Goal: Transaction & Acquisition: Register for event/course

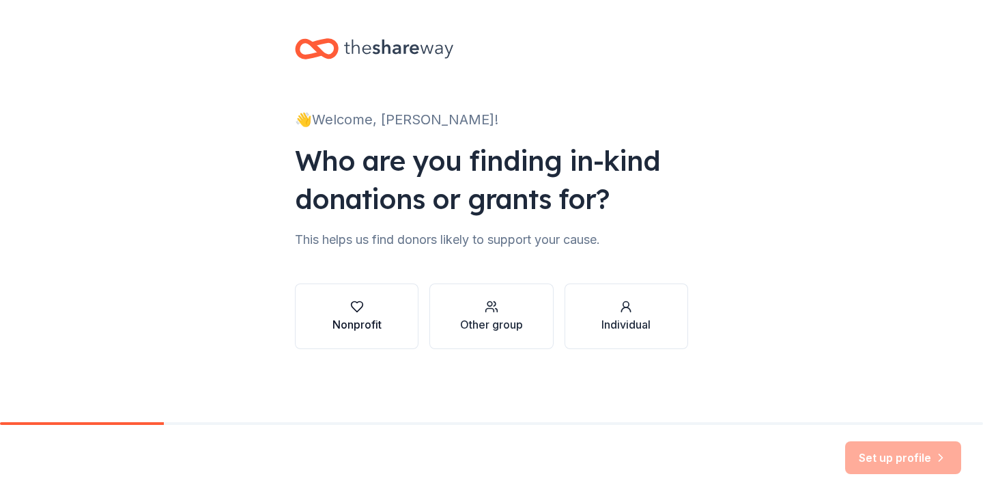
click at [369, 313] on div "Nonprofit" at bounding box center [357, 316] width 49 height 33
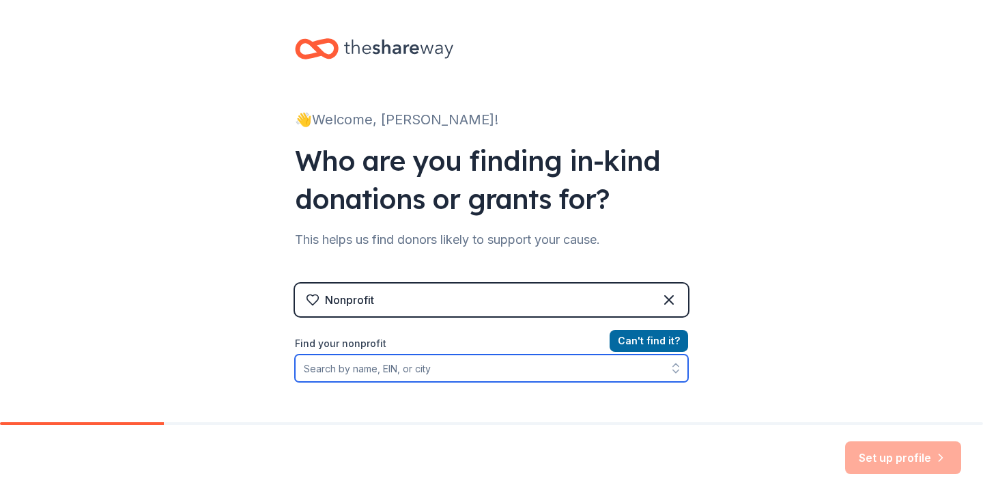
click at [393, 364] on input "Find your nonprofit" at bounding box center [491, 367] width 393 height 27
type input "MakeWay"
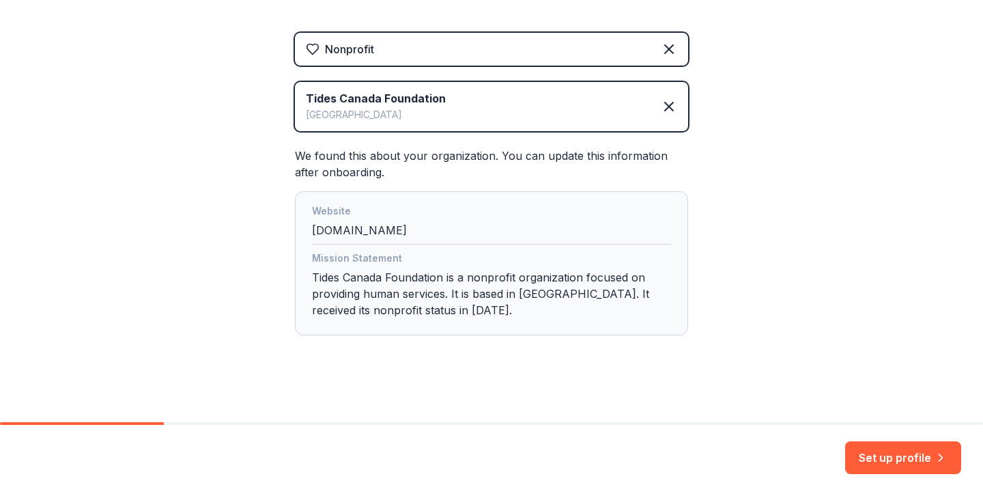
scroll to position [257, 0]
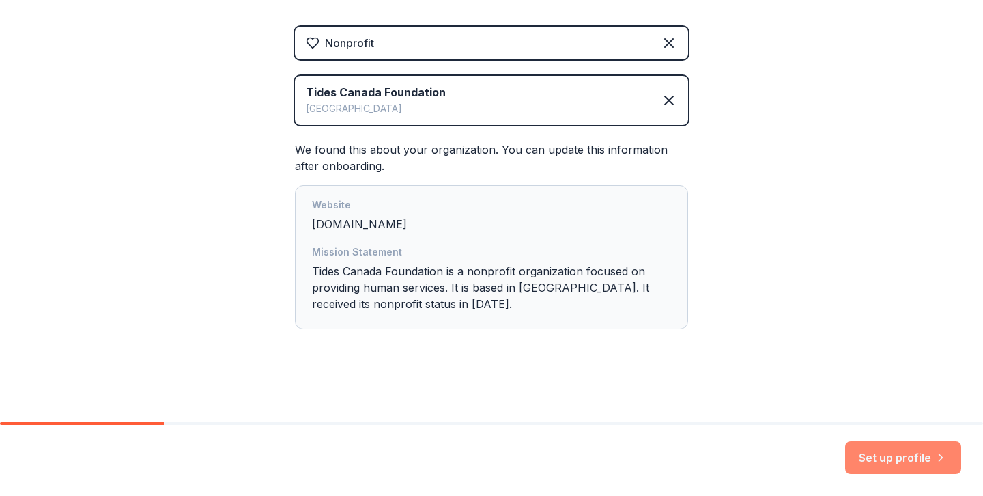
click at [868, 460] on button "Set up profile" at bounding box center [903, 457] width 116 height 33
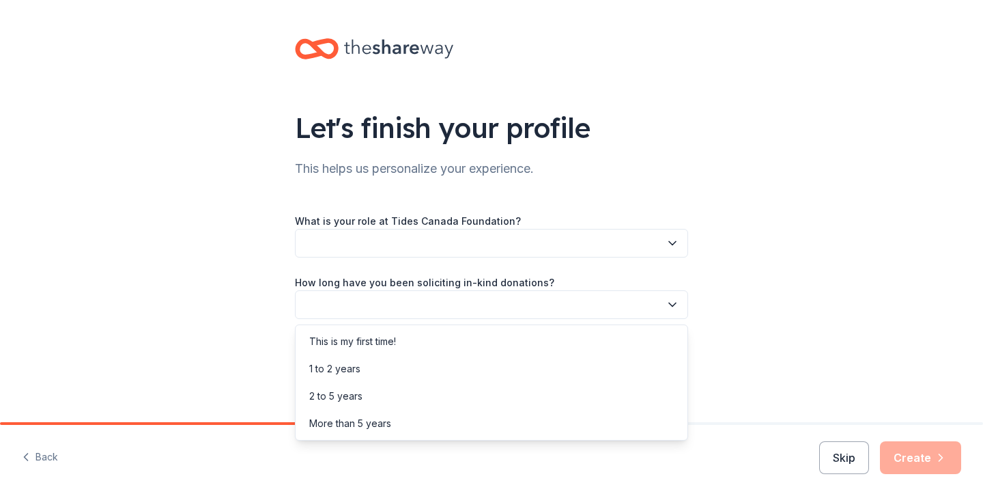
click at [602, 308] on button "button" at bounding box center [491, 304] width 393 height 29
click at [598, 340] on div "This is my first time!" at bounding box center [491, 341] width 386 height 27
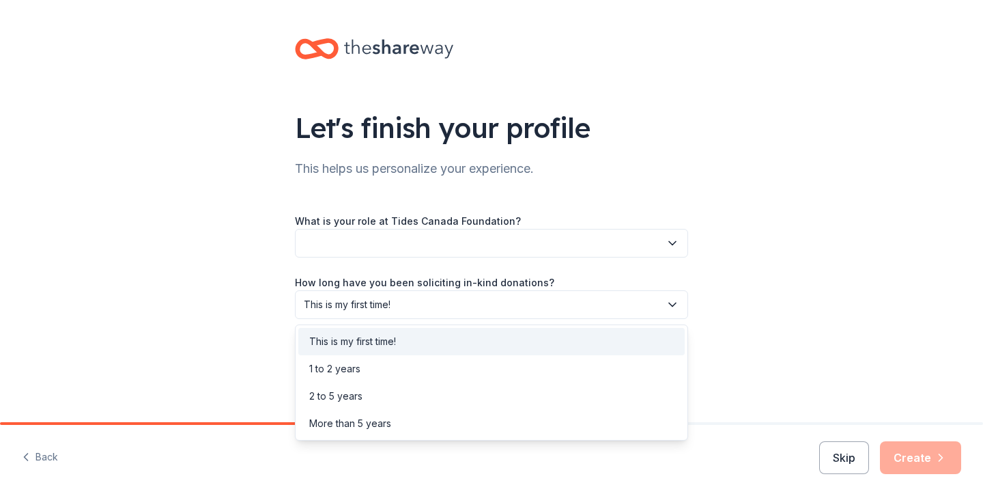
click at [584, 301] on span "This is my first time!" at bounding box center [482, 304] width 356 height 16
click at [578, 356] on div "1 to 2 years" at bounding box center [491, 368] width 386 height 27
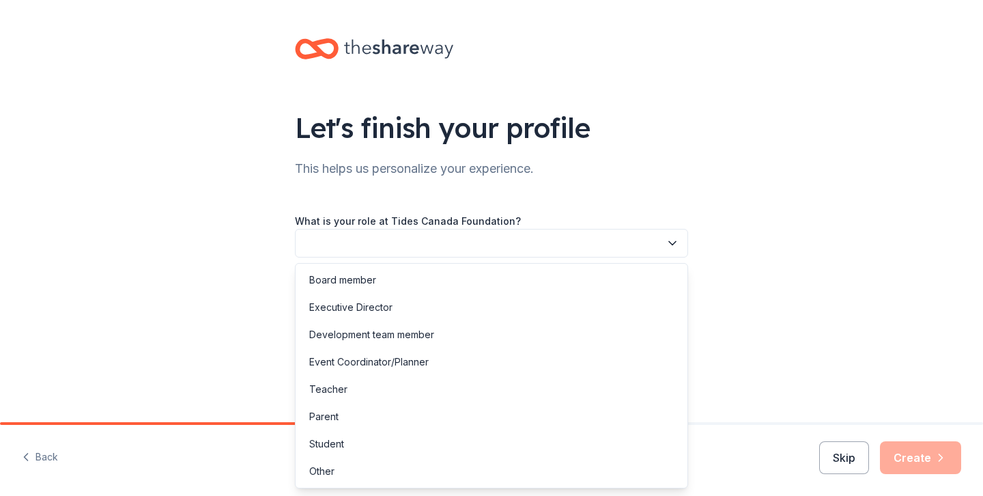
click at [539, 238] on button "button" at bounding box center [491, 243] width 393 height 29
click at [522, 365] on div "Event Coordinator/Planner" at bounding box center [491, 361] width 386 height 27
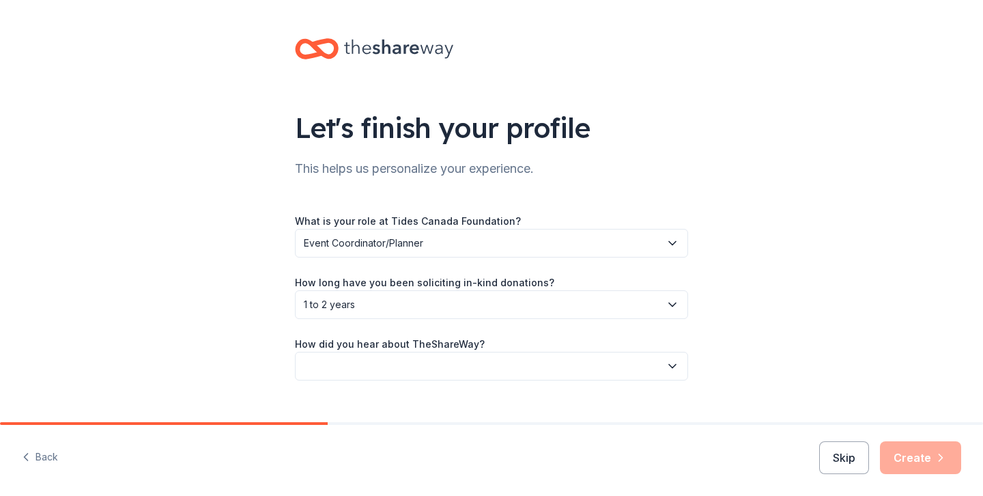
click at [522, 365] on button "button" at bounding box center [491, 366] width 393 height 29
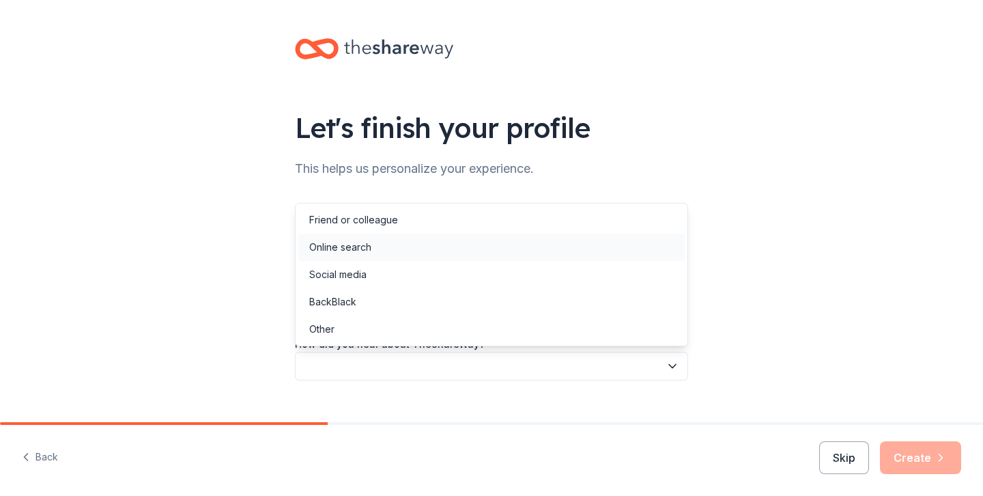
click at [466, 247] on div "Online search" at bounding box center [491, 247] width 386 height 27
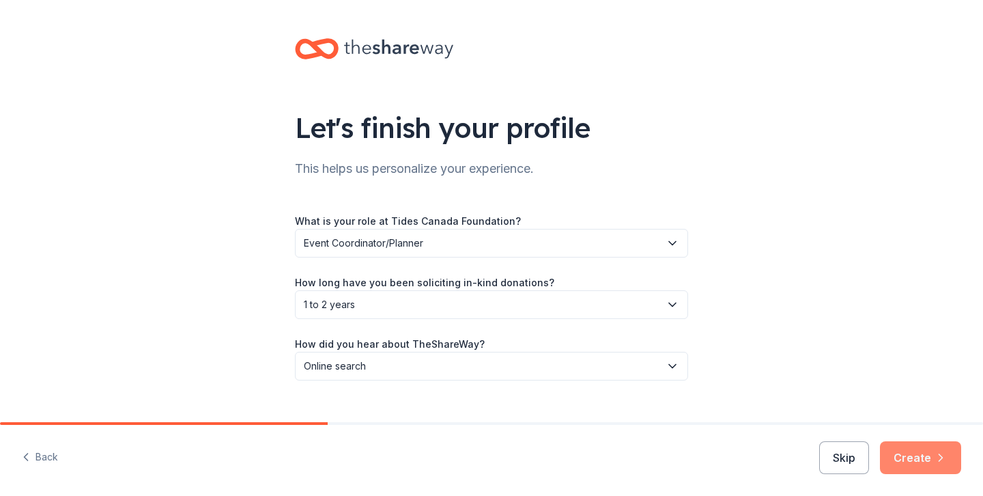
click at [923, 457] on button "Create" at bounding box center [920, 457] width 81 height 33
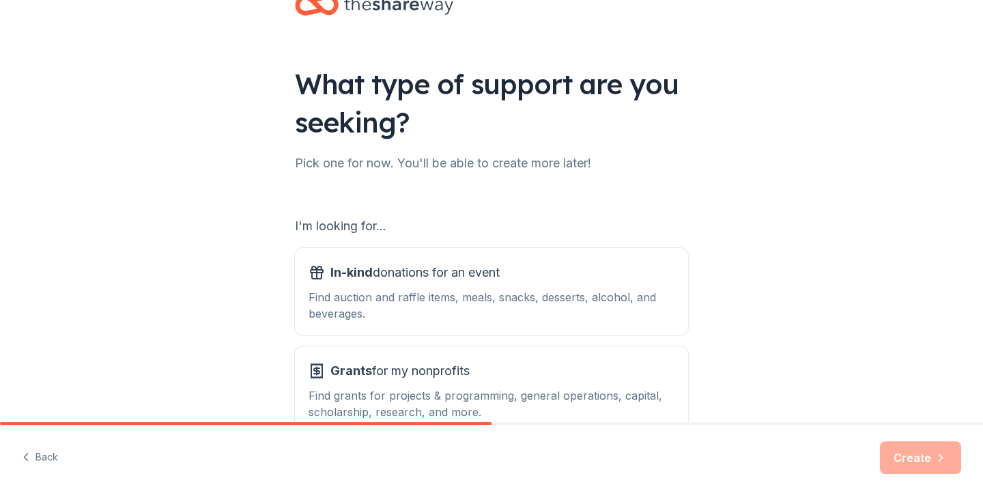
scroll to position [52, 0]
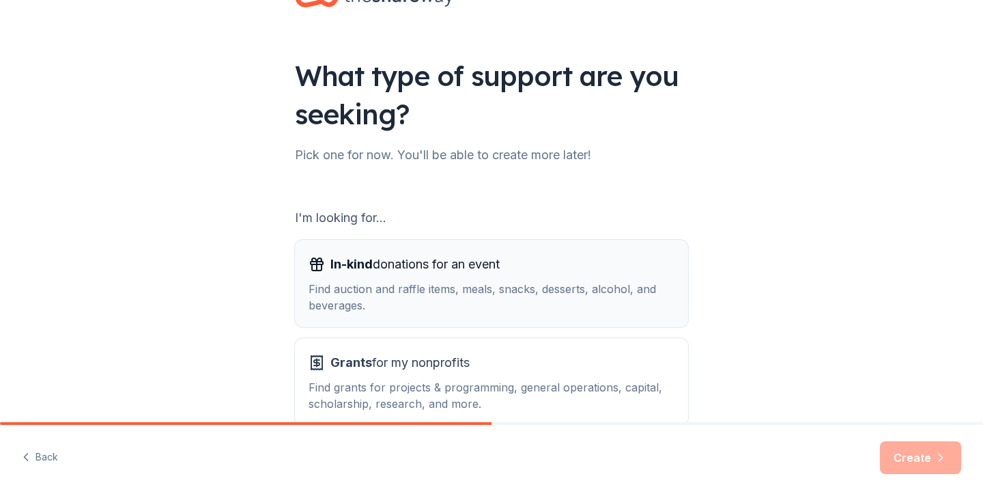
click at [572, 265] on div "In-kind donations for an event" at bounding box center [492, 264] width 366 height 22
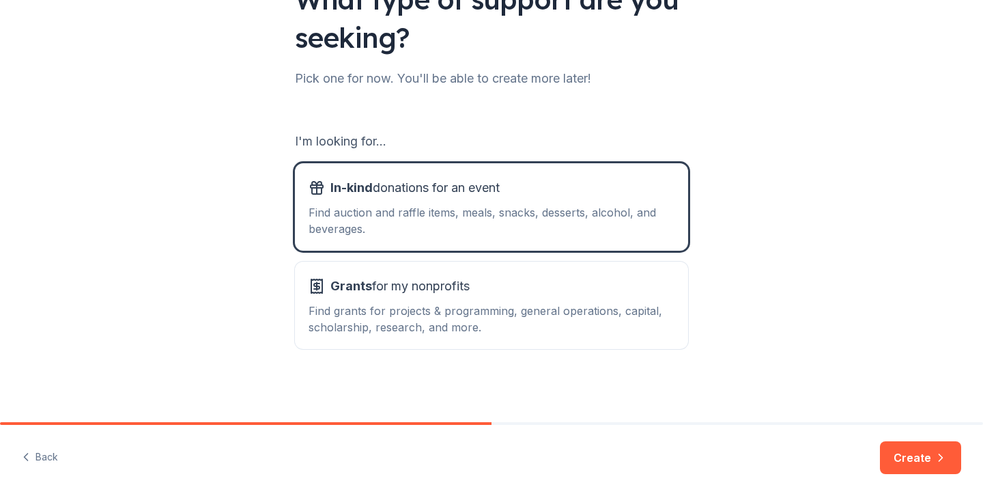
scroll to position [129, 0]
click at [538, 294] on div "Grants for my nonprofits" at bounding box center [492, 286] width 366 height 22
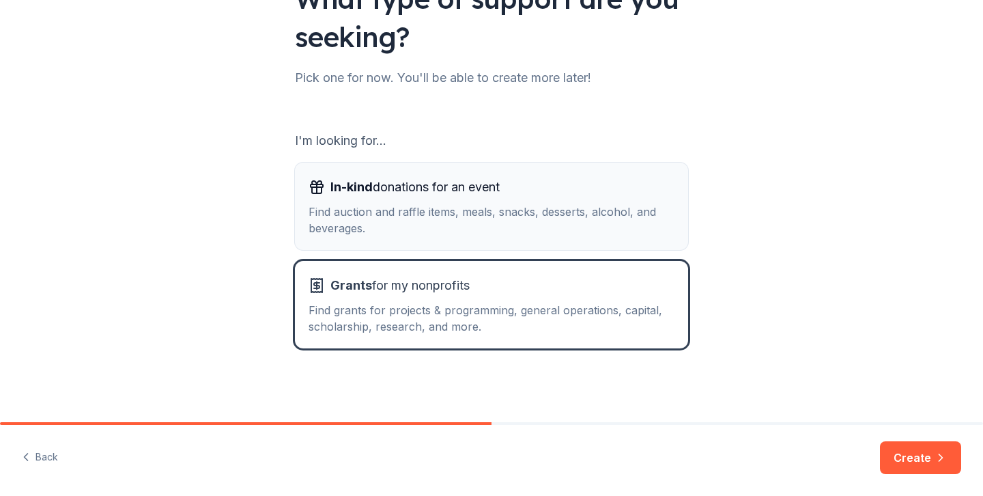
click at [557, 222] on div "Find auction and raffle items, meals, snacks, desserts, alcohol, and beverages." at bounding box center [492, 219] width 366 height 33
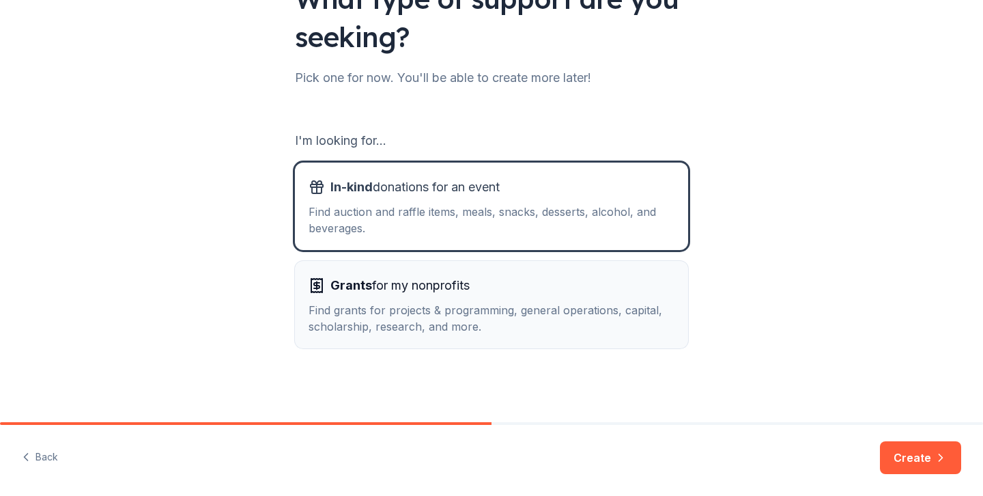
click at [582, 311] on div "Find grants for projects & programming, general operations, capital, scholarshi…" at bounding box center [492, 318] width 366 height 33
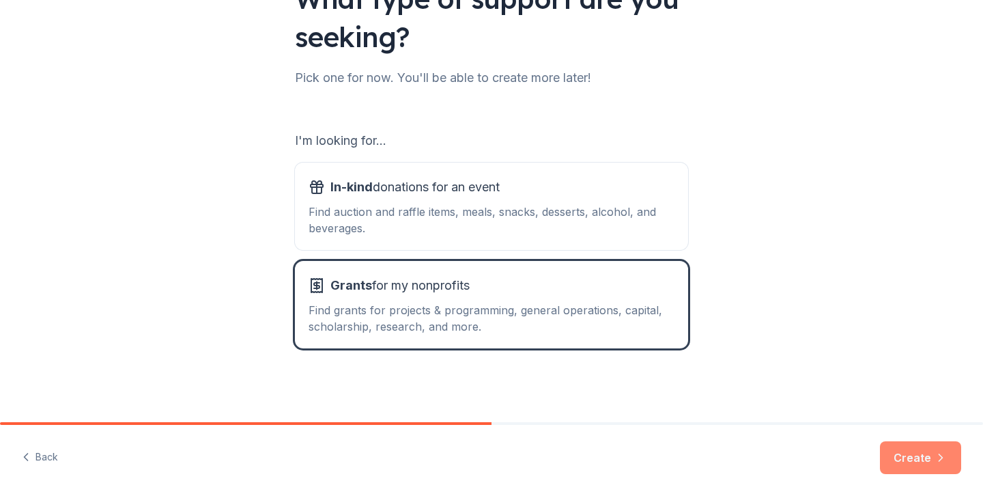
click at [908, 452] on button "Create" at bounding box center [920, 457] width 81 height 33
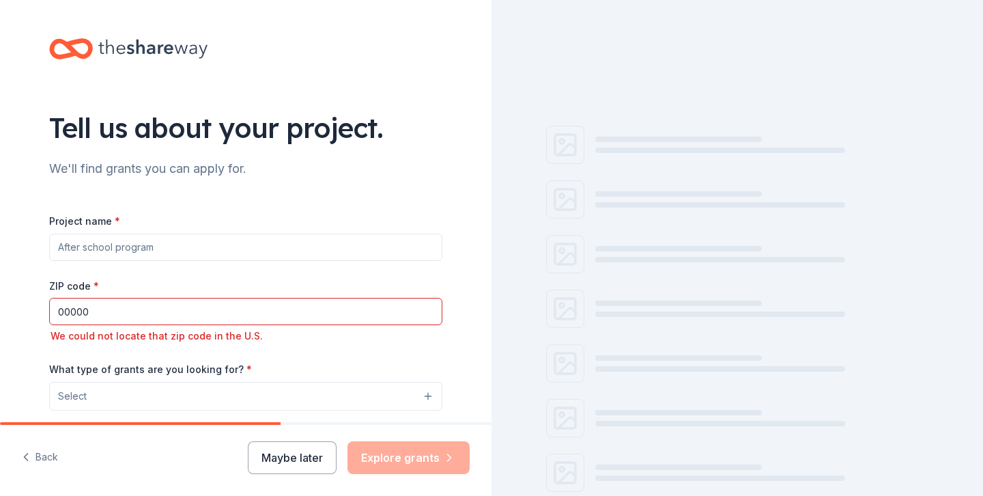
click at [247, 249] on input "Project name *" at bounding box center [245, 247] width 393 height 27
type input "Food Security"
click at [219, 309] on input "00000" at bounding box center [245, 311] width 393 height 27
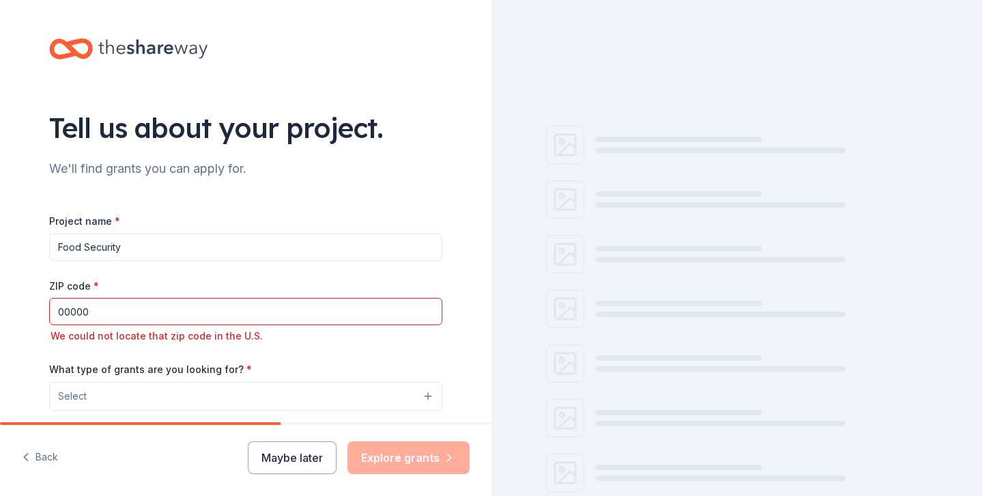
click at [219, 309] on input "00000" at bounding box center [245, 311] width 393 height 27
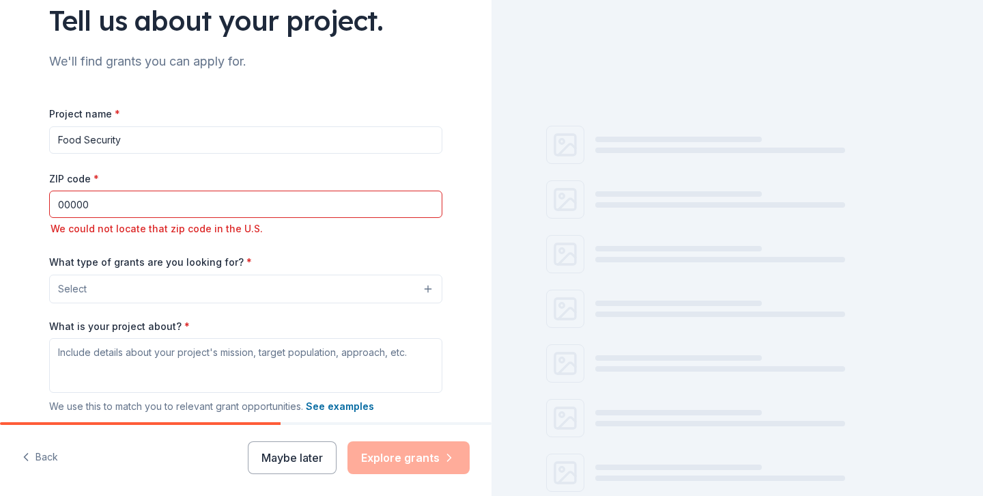
scroll to position [110, 0]
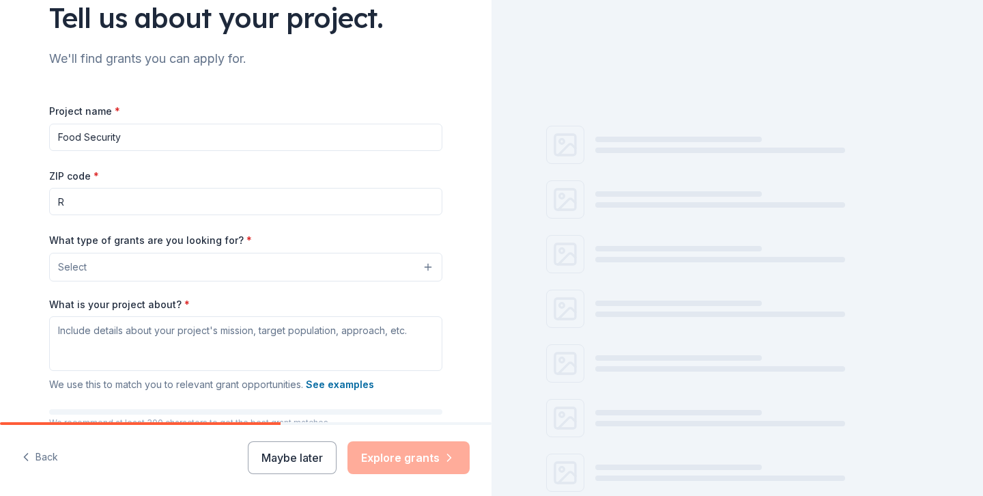
type input "R"
click at [195, 270] on button "Select" at bounding box center [245, 267] width 393 height 29
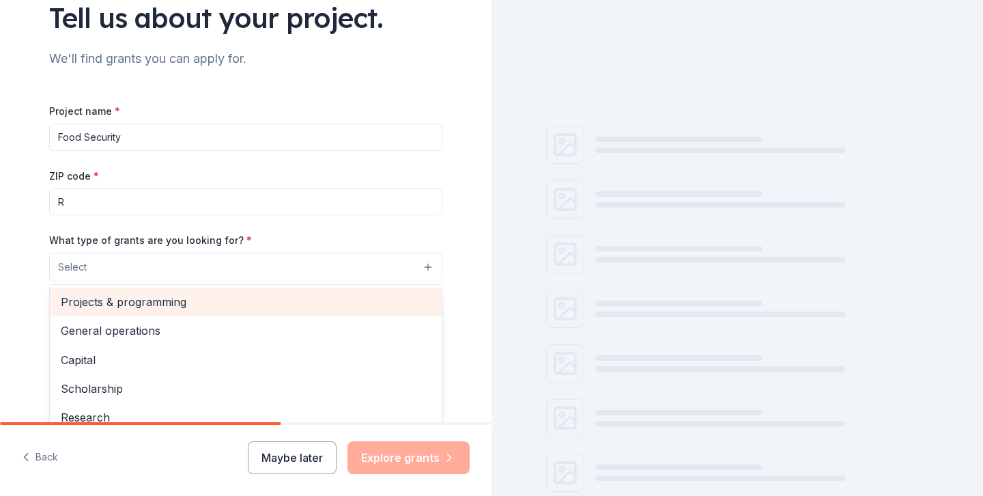
click at [191, 303] on span "Projects & programming" at bounding box center [246, 302] width 370 height 18
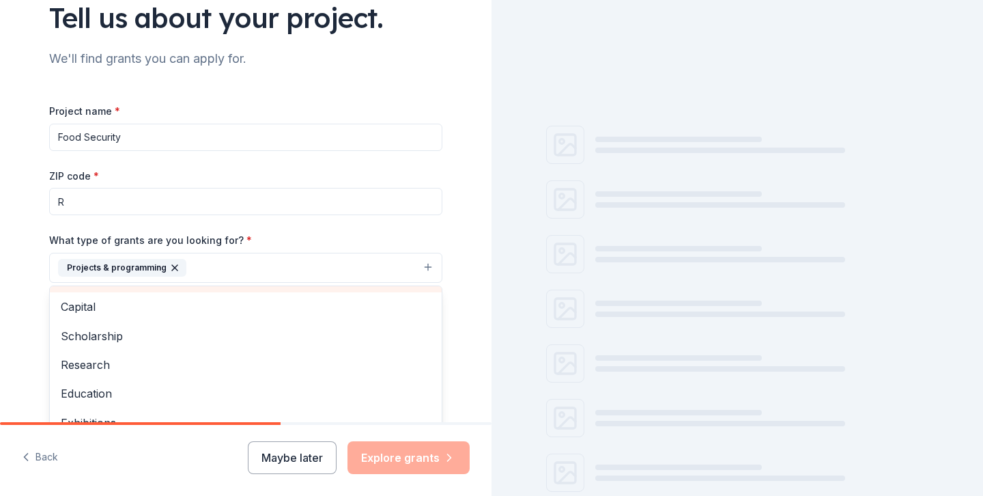
scroll to position [0, 0]
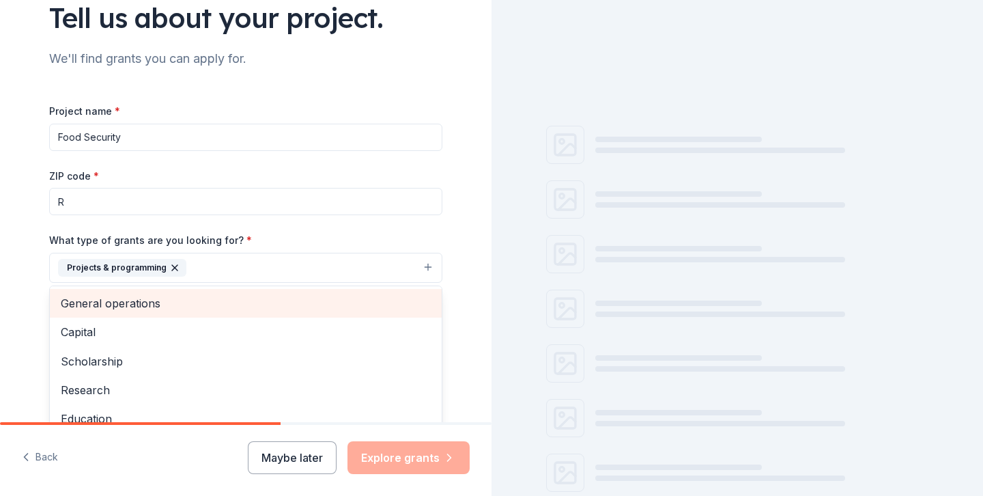
click at [185, 298] on span "General operations" at bounding box center [246, 303] width 370 height 18
click at [185, 302] on span "Capital" at bounding box center [246, 303] width 370 height 18
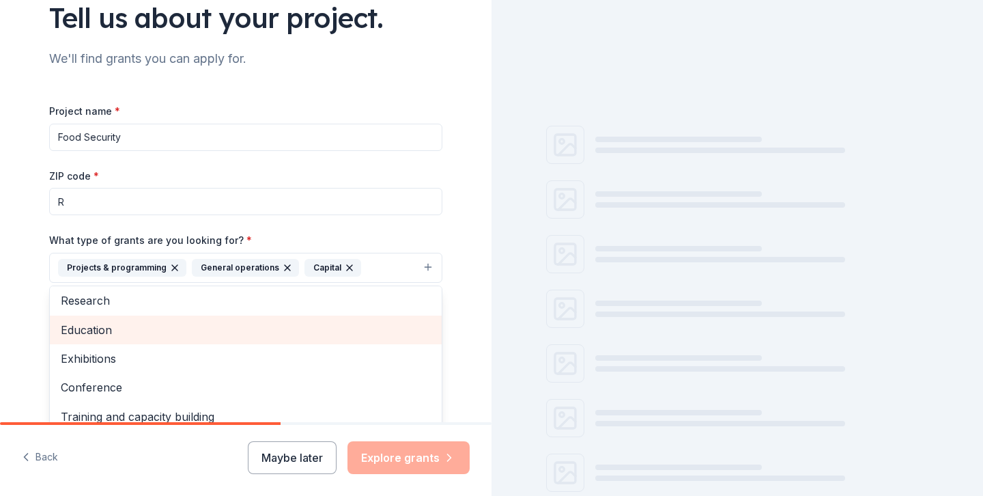
scroll to position [74, 0]
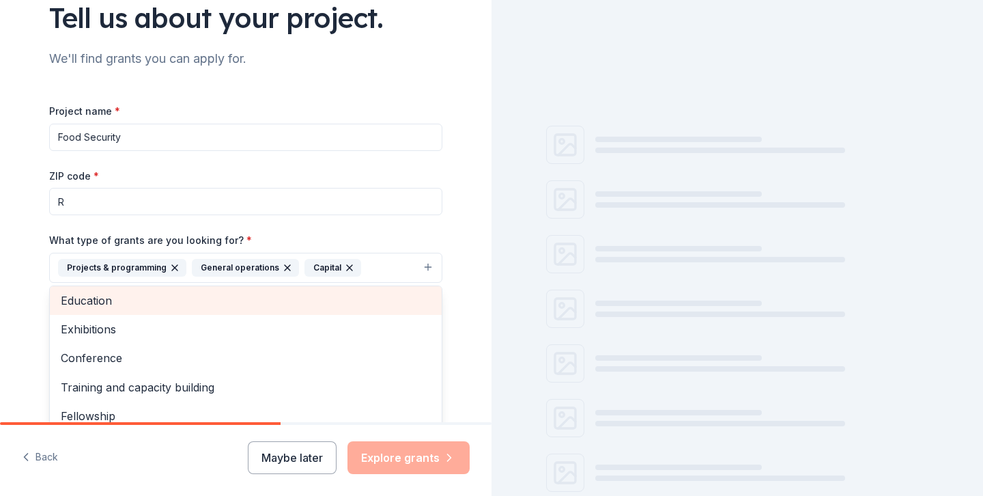
click at [195, 298] on div "Education" at bounding box center [246, 300] width 392 height 29
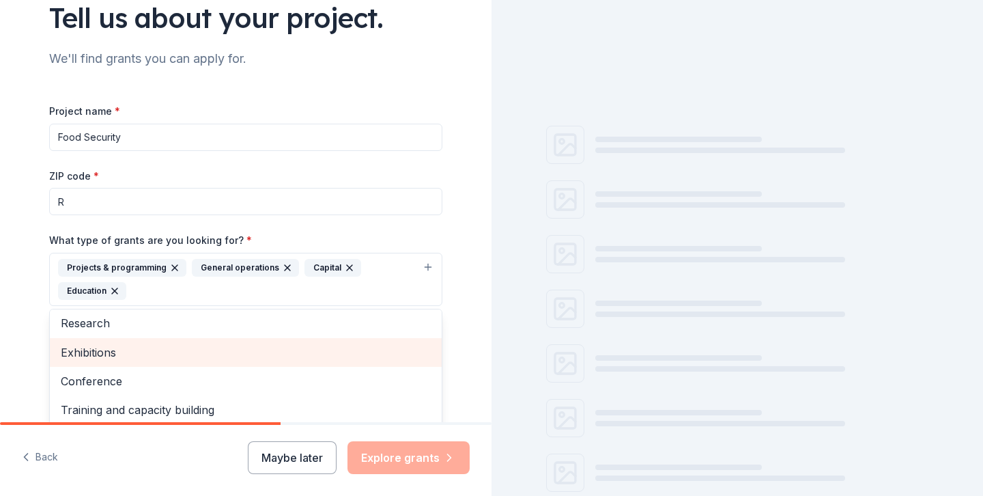
scroll to position [45, 0]
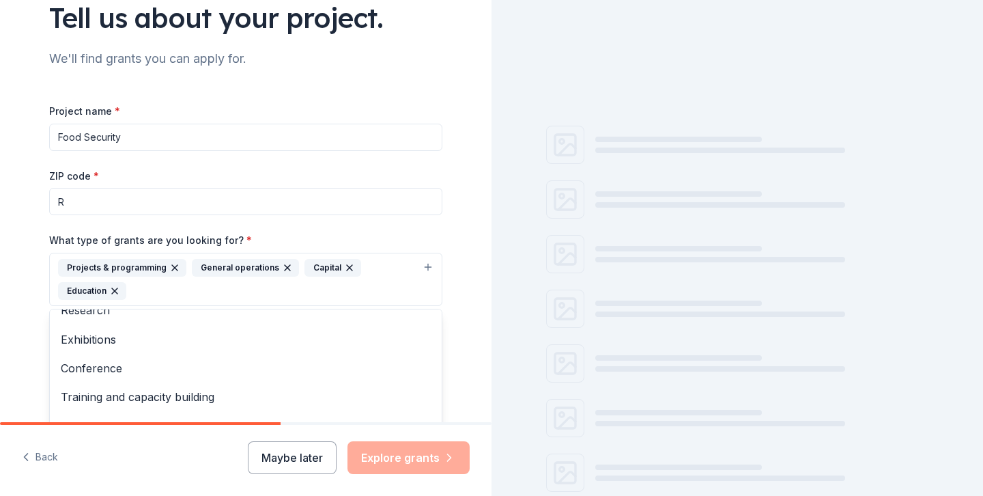
click at [471, 320] on div "Tell us about your project. We'll find grants you can apply for. Project name *…" at bounding box center [246, 228] width 492 height 677
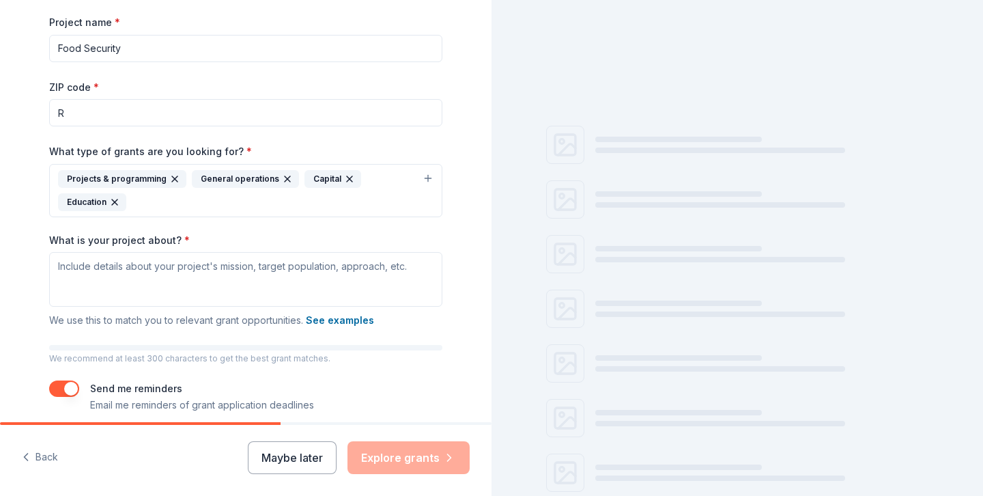
scroll to position [255, 0]
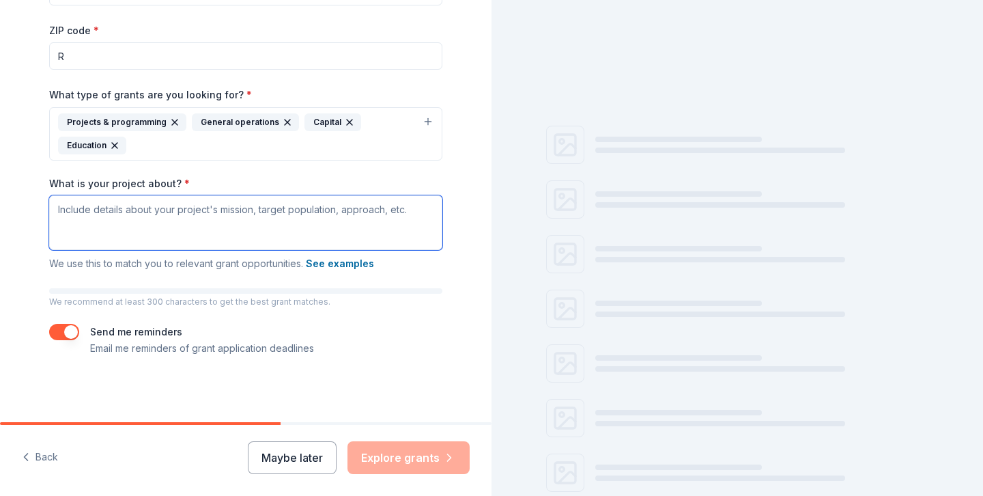
click at [281, 222] on textarea "What is your project about? *" at bounding box center [245, 222] width 393 height 55
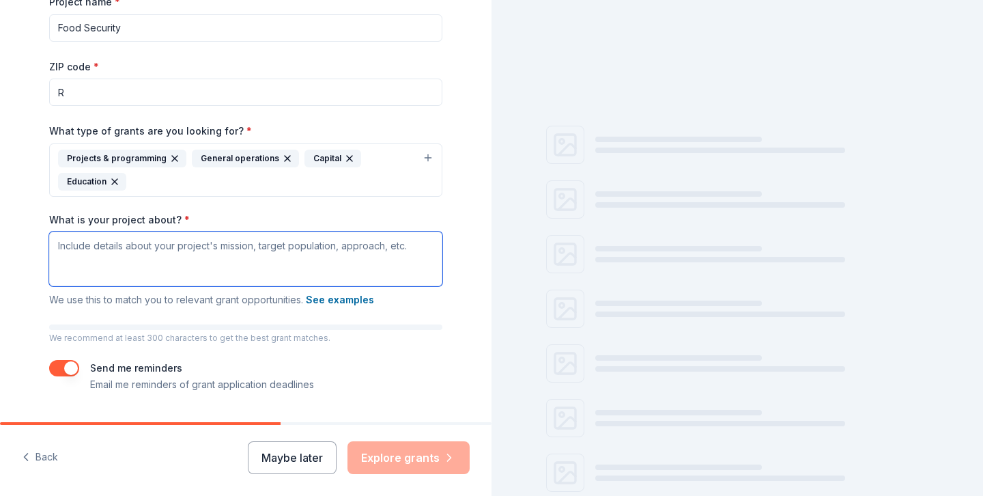
scroll to position [220, 0]
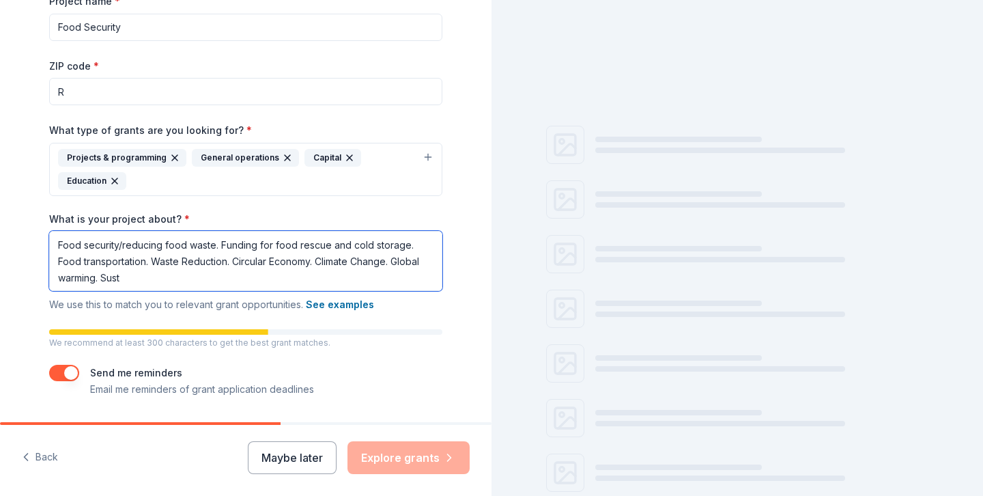
click at [412, 247] on textarea "Food security/reducing food waste. Funding for food rescue and cold storage. Fo…" at bounding box center [245, 261] width 393 height 60
click at [200, 280] on textarea "Food security/reducing food waste. Funding for food rescue and cold storage. Fo…" at bounding box center [245, 261] width 393 height 60
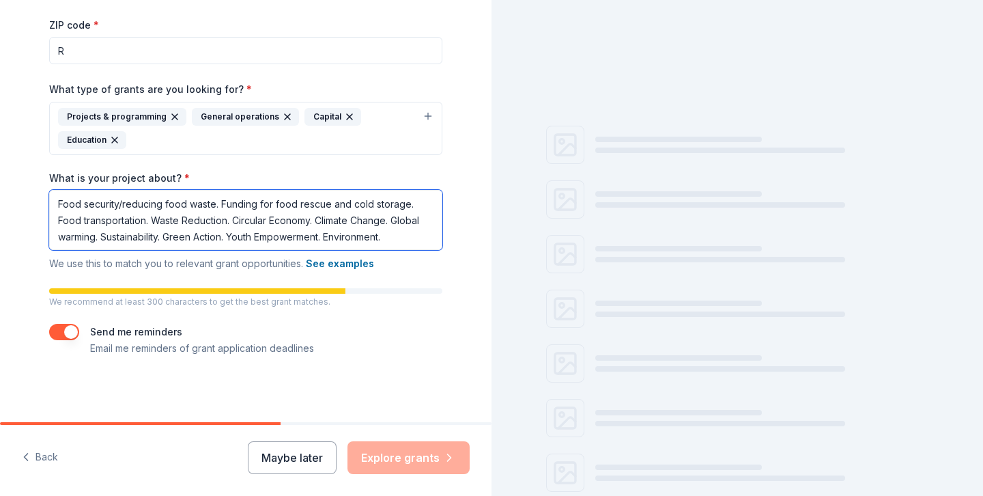
scroll to position [16, 0]
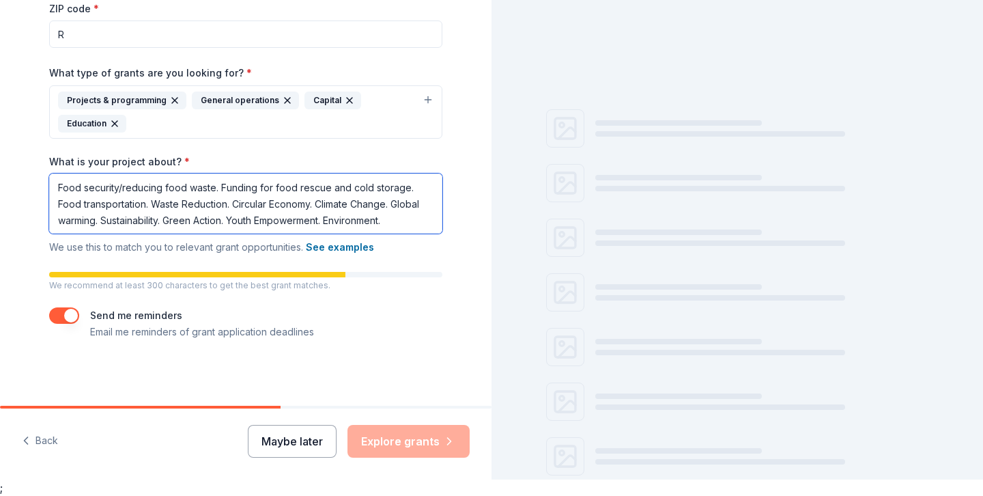
type textarea "Food security/reducing food waste. Funding for food rescue and cold storage. Fo…"
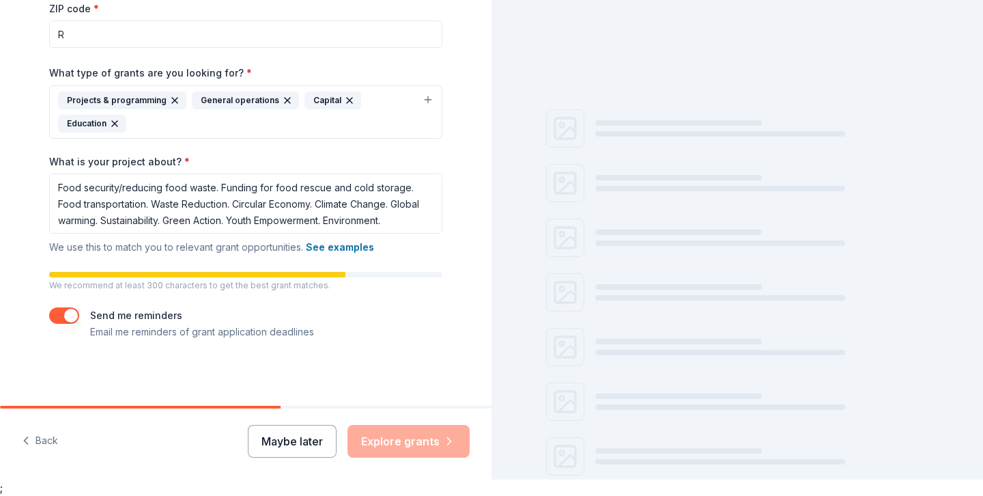
click at [306, 437] on button "Maybe later" at bounding box center [292, 441] width 89 height 33
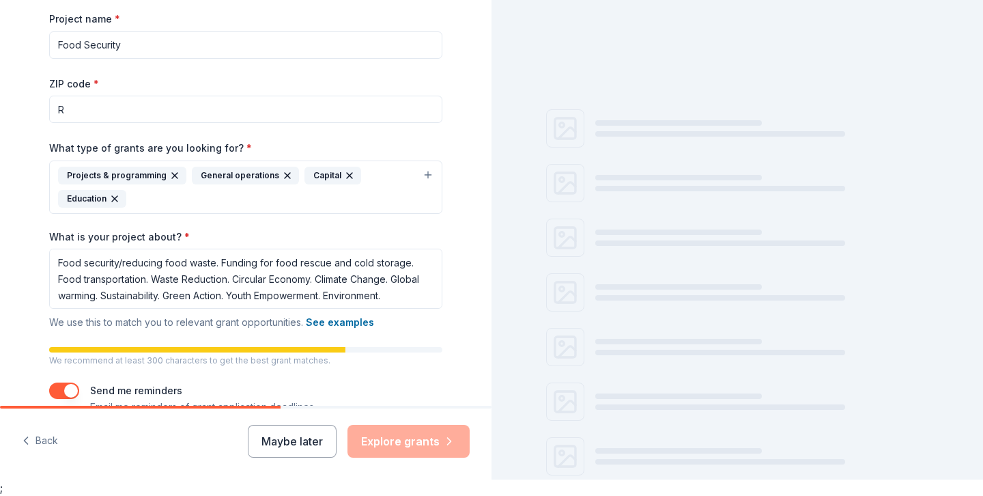
scroll to position [143, 0]
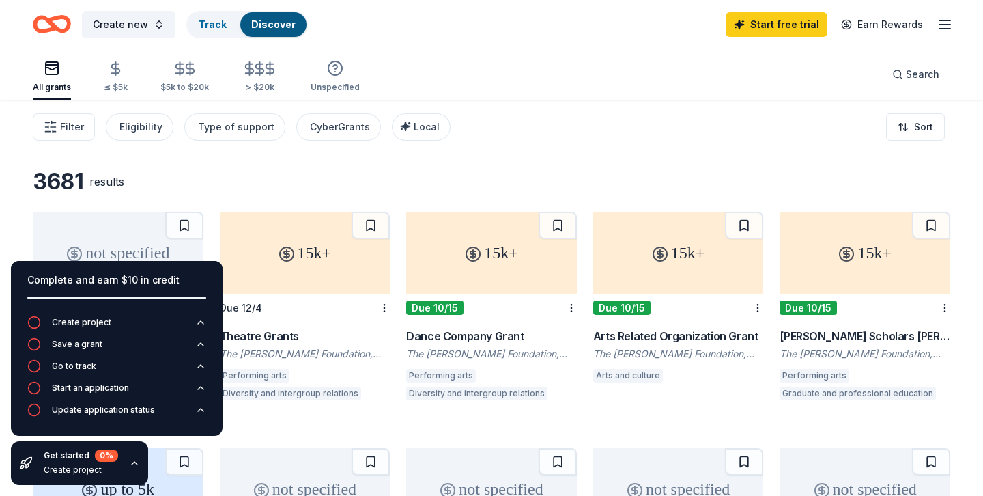
click at [255, 168] on div "3681 results" at bounding box center [492, 181] width 918 height 27
click at [214, 184] on div "3681 results" at bounding box center [492, 181] width 918 height 27
